Goal: Task Accomplishment & Management: Use online tool/utility

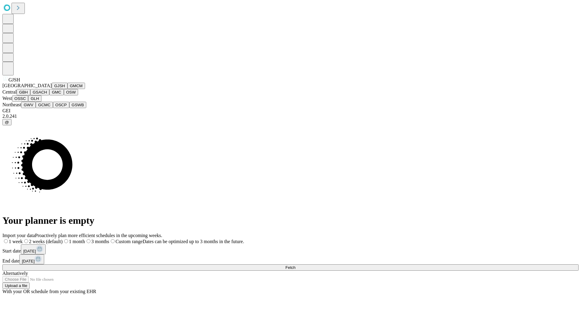
click at [52, 89] on button "GJSH" at bounding box center [60, 86] width 16 height 6
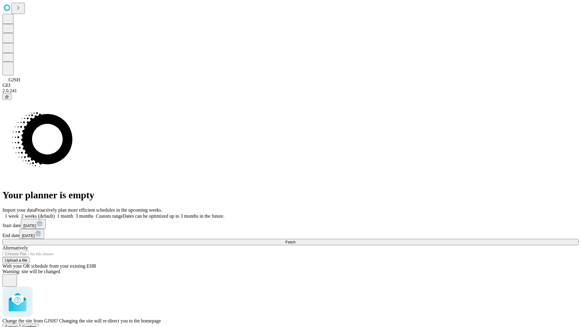
click at [37, 325] on span "Confirm" at bounding box center [29, 327] width 14 height 5
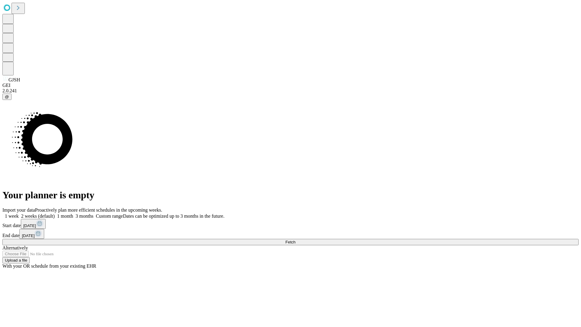
click at [19, 213] on label "1 week" at bounding box center [10, 215] width 16 height 5
click at [295, 240] on span "Fetch" at bounding box center [290, 242] width 10 height 5
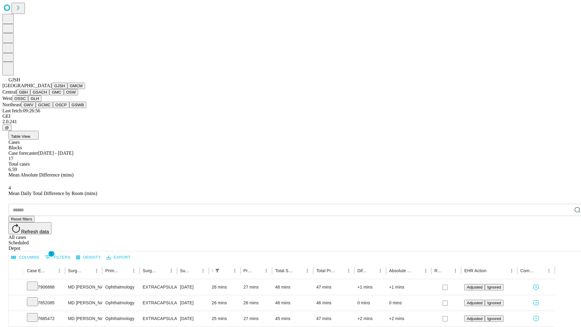
click at [68, 89] on button "GMCM" at bounding box center [77, 86] width 18 height 6
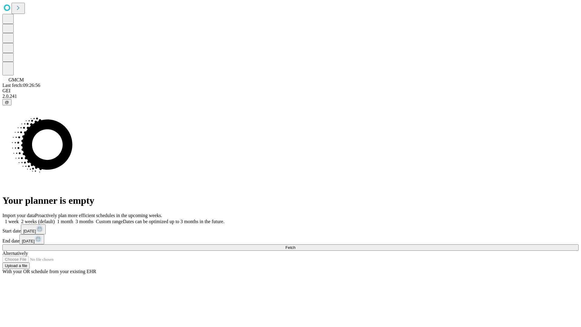
click at [19, 219] on label "1 week" at bounding box center [10, 221] width 16 height 5
click at [295, 245] on span "Fetch" at bounding box center [290, 247] width 10 height 5
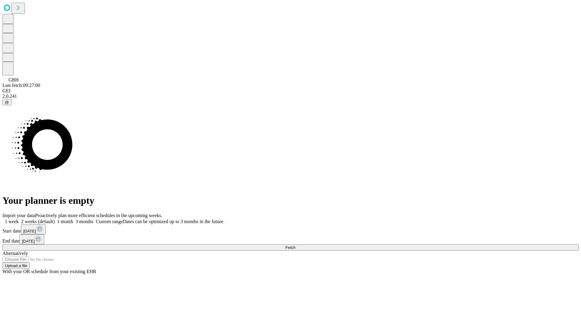
click at [19, 219] on label "1 week" at bounding box center [10, 221] width 16 height 5
click at [295, 245] on span "Fetch" at bounding box center [290, 247] width 10 height 5
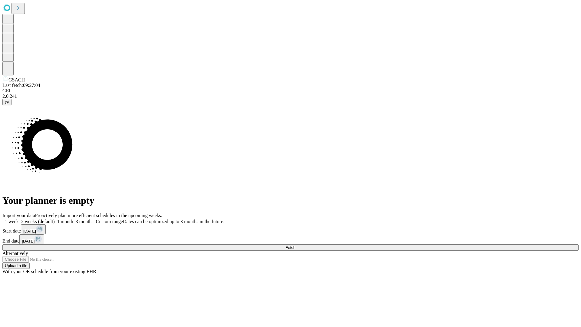
click at [19, 219] on label "1 week" at bounding box center [10, 221] width 16 height 5
click at [295, 245] on span "Fetch" at bounding box center [290, 247] width 10 height 5
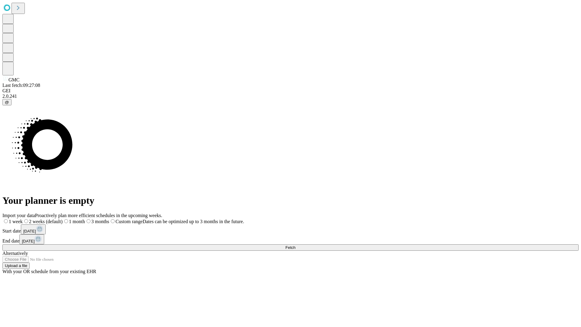
click at [23, 219] on label "1 week" at bounding box center [12, 221] width 20 height 5
click at [295, 245] on span "Fetch" at bounding box center [290, 247] width 10 height 5
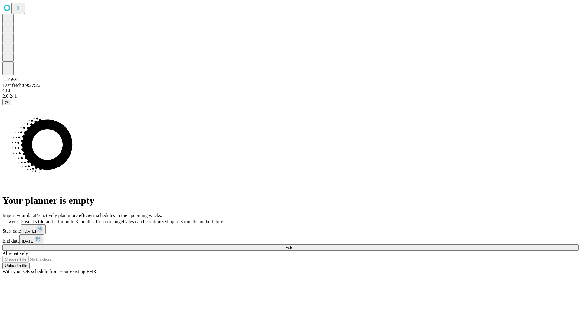
click at [19, 219] on label "1 week" at bounding box center [10, 221] width 16 height 5
click at [295, 245] on span "Fetch" at bounding box center [290, 247] width 10 height 5
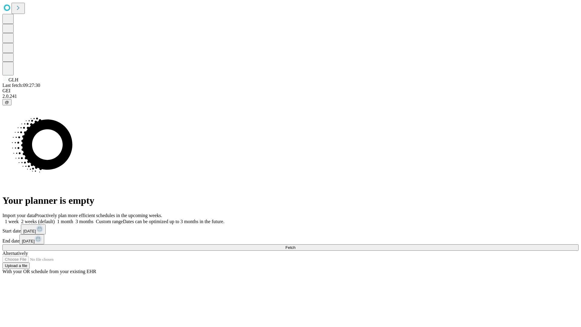
click at [295, 245] on span "Fetch" at bounding box center [290, 247] width 10 height 5
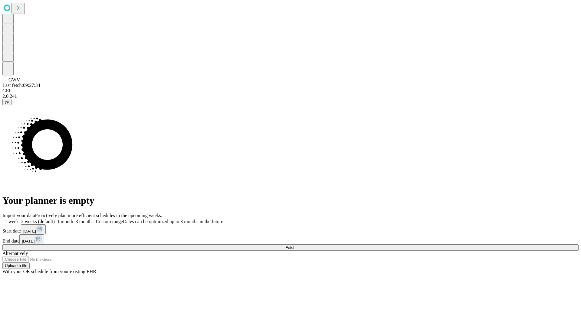
click at [19, 219] on label "1 week" at bounding box center [10, 221] width 16 height 5
click at [295, 245] on span "Fetch" at bounding box center [290, 247] width 10 height 5
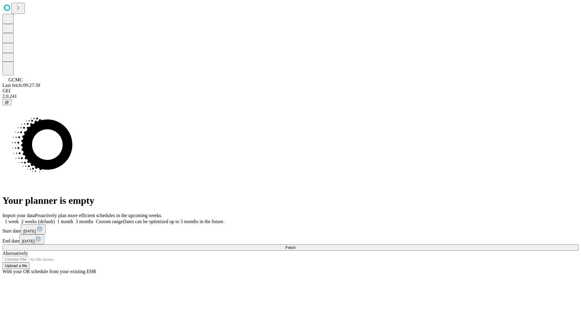
click at [295, 245] on span "Fetch" at bounding box center [290, 247] width 10 height 5
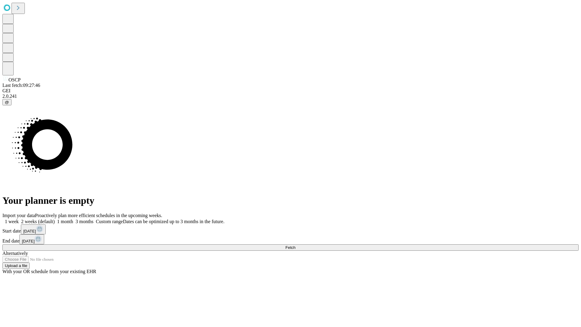
click at [19, 219] on label "1 week" at bounding box center [10, 221] width 16 height 5
click at [295, 245] on span "Fetch" at bounding box center [290, 247] width 10 height 5
